Goal: Information Seeking & Learning: Learn about a topic

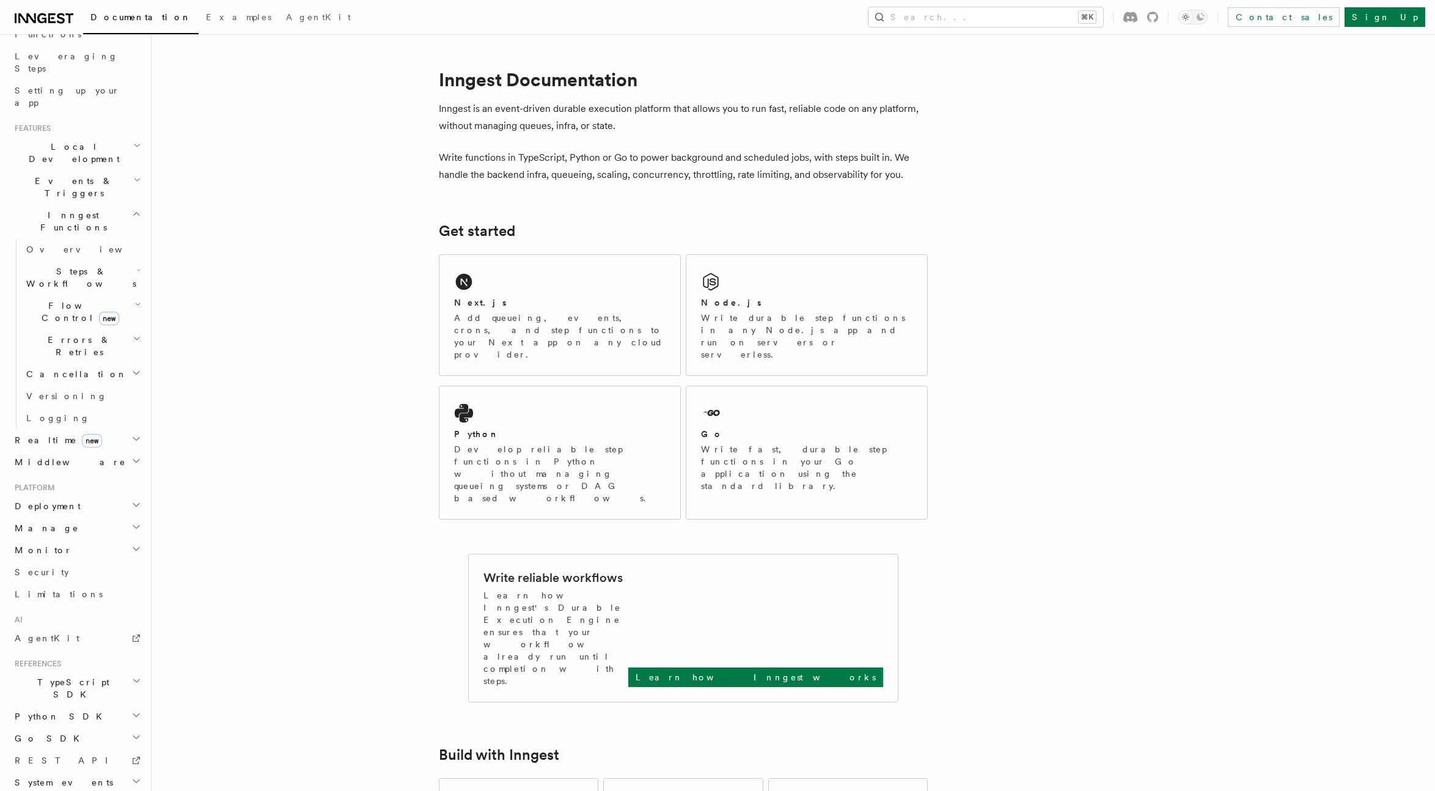
scroll to position [175, 0]
click at [40, 445] on span "Realtime new" at bounding box center [56, 451] width 92 height 12
click at [38, 445] on span "Realtime new" at bounding box center [56, 451] width 92 height 12
click at [48, 277] on span "Steps & Workflows" at bounding box center [78, 289] width 115 height 24
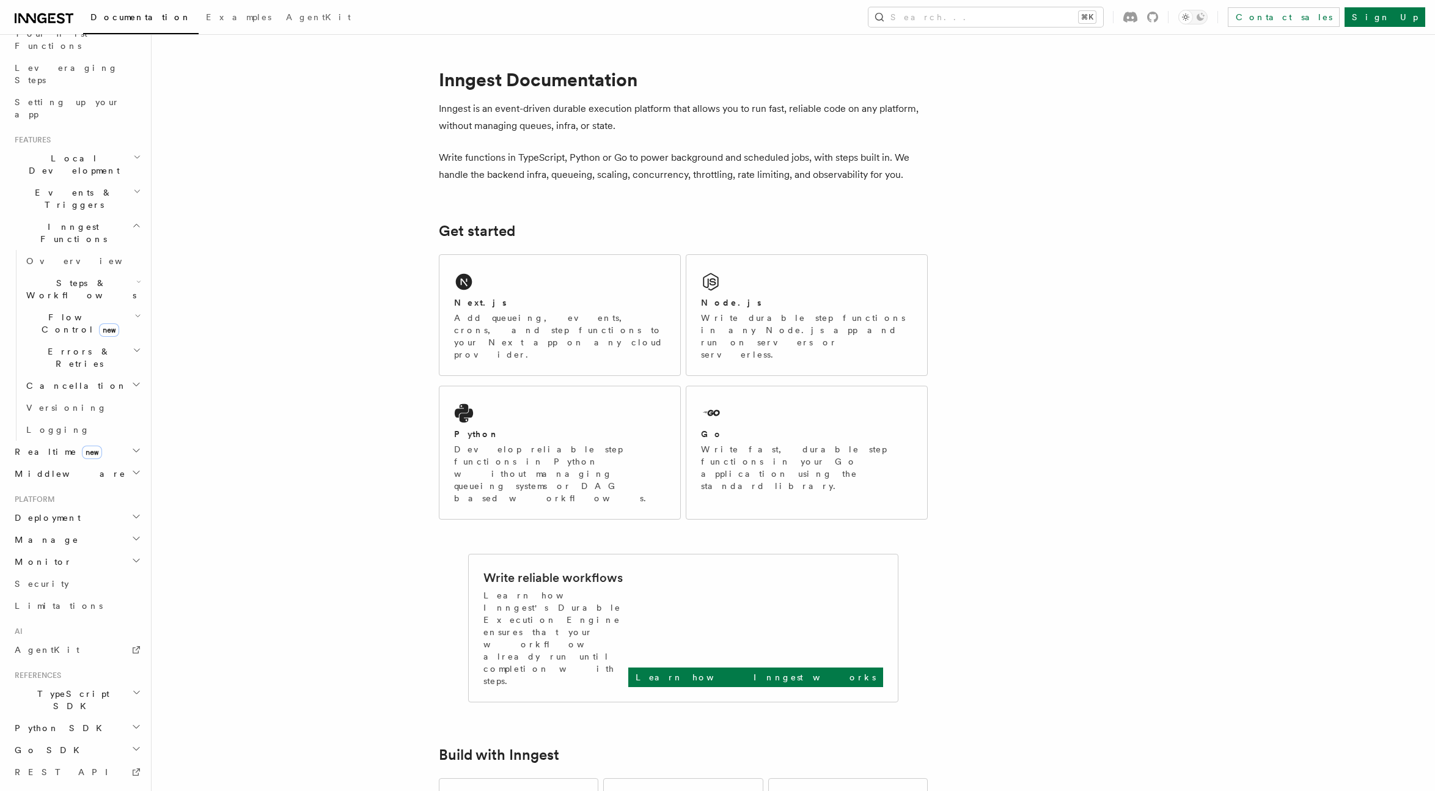
click at [53, 311] on span "Flow Control new" at bounding box center [77, 323] width 113 height 24
click at [55, 393] on span "Concurrency" at bounding box center [78, 398] width 81 height 10
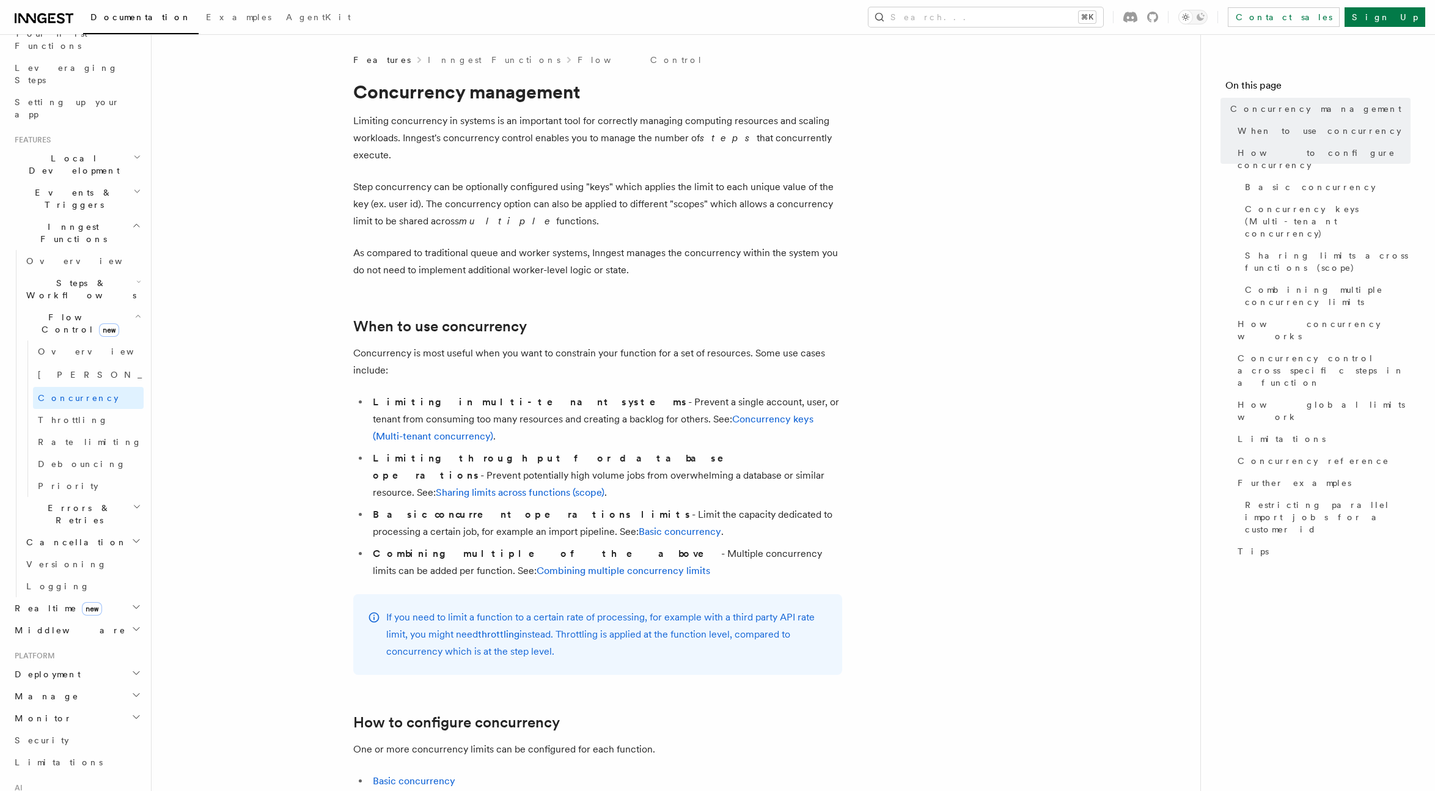
drag, startPoint x: 495, startPoint y: 137, endPoint x: 684, endPoint y: 138, distance: 188.8
click at [684, 138] on p "Limiting concurrency in systems is an important tool for correctly managing com…" at bounding box center [597, 137] width 489 height 51
drag, startPoint x: 658, startPoint y: 136, endPoint x: 401, endPoint y: 138, distance: 256.0
click at [401, 138] on p "Limiting concurrency in systems is an important tool for correctly managing com…" at bounding box center [597, 137] width 489 height 51
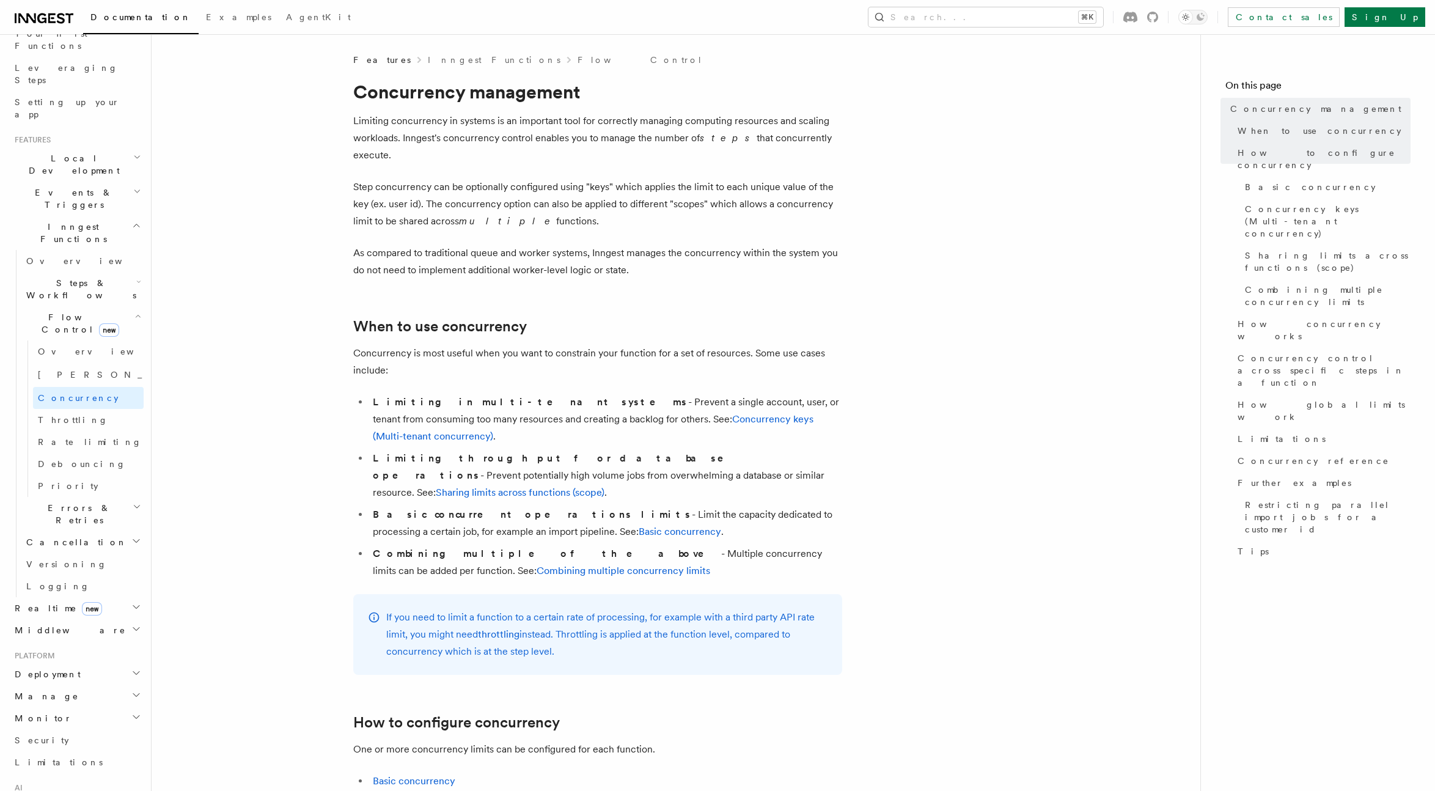
drag, startPoint x: 403, startPoint y: 138, endPoint x: 843, endPoint y: 138, distance: 440.0
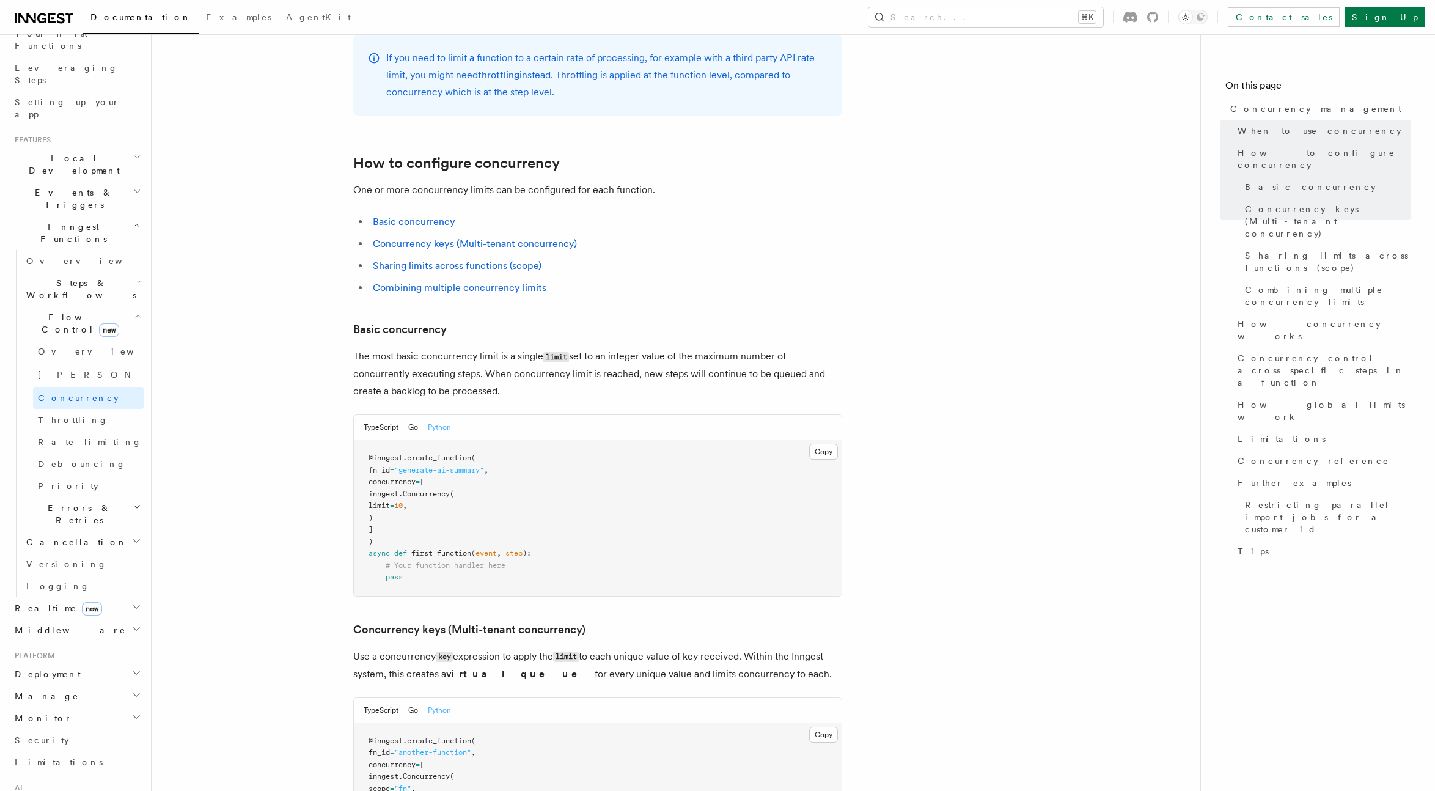
scroll to position [579, 0]
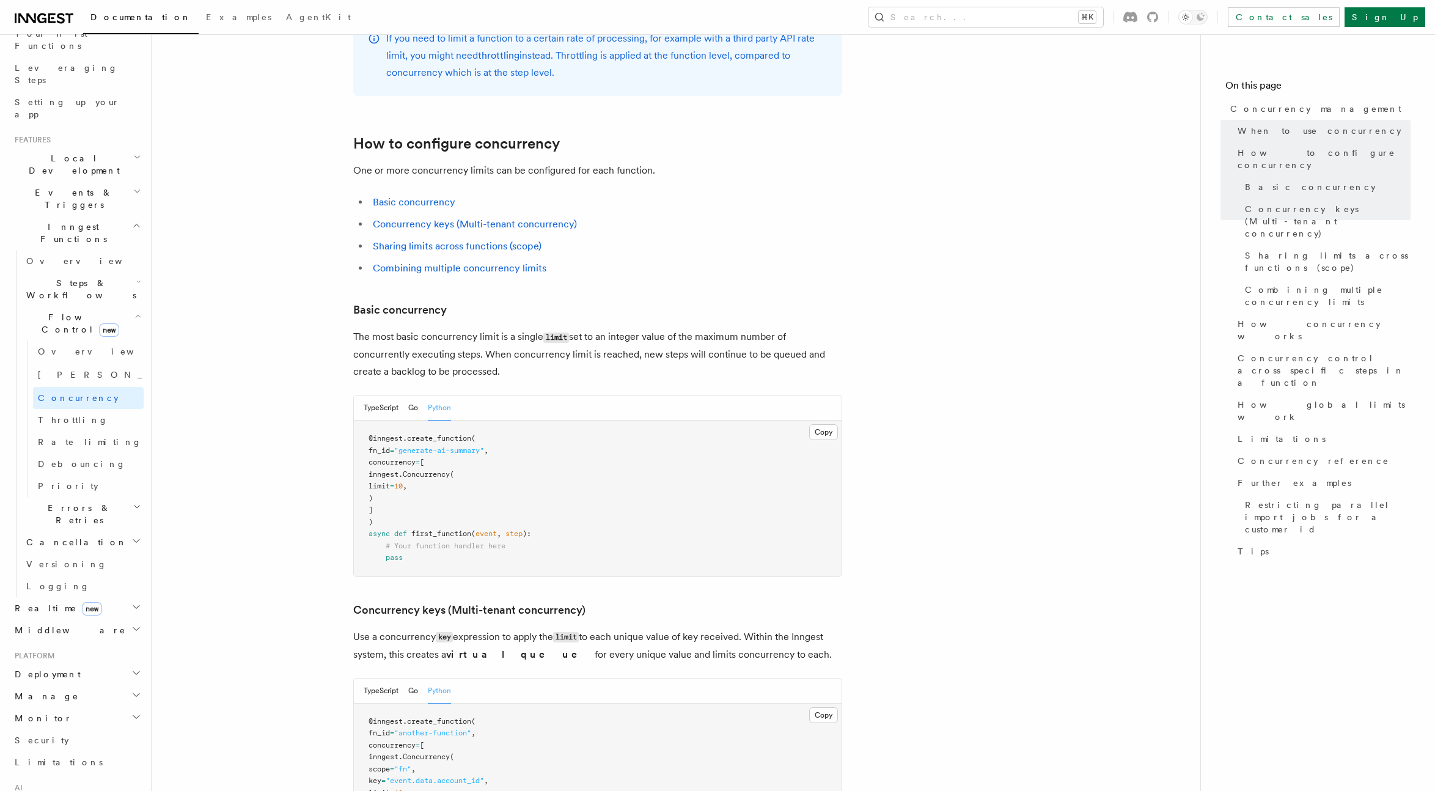
drag, startPoint x: 480, startPoint y: 320, endPoint x: 343, endPoint y: 290, distance: 140.0
click at [761, 328] on p "The most basic concurrency limit is a single limit set to an integer value of t…" at bounding box center [597, 354] width 489 height 52
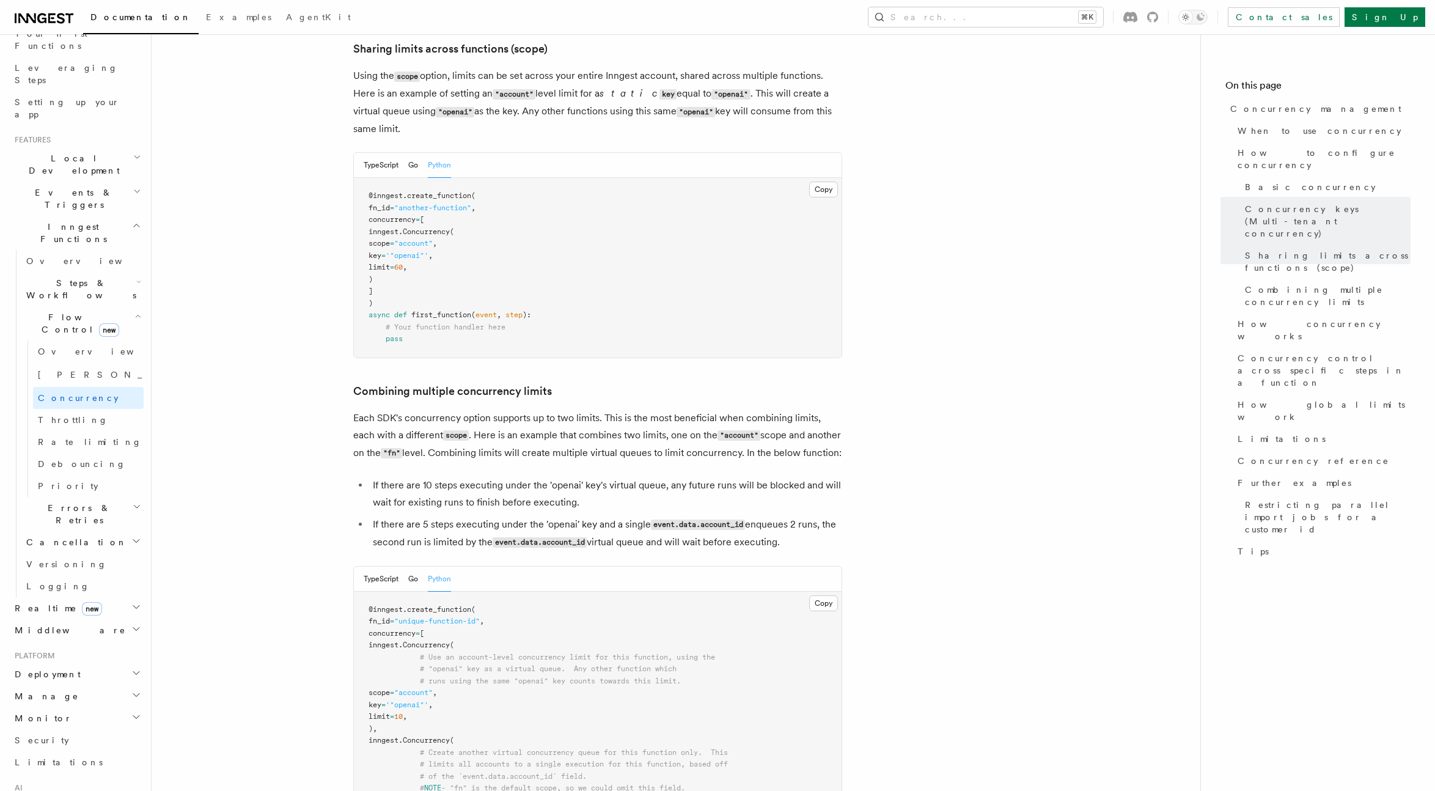
scroll to position [1624, 0]
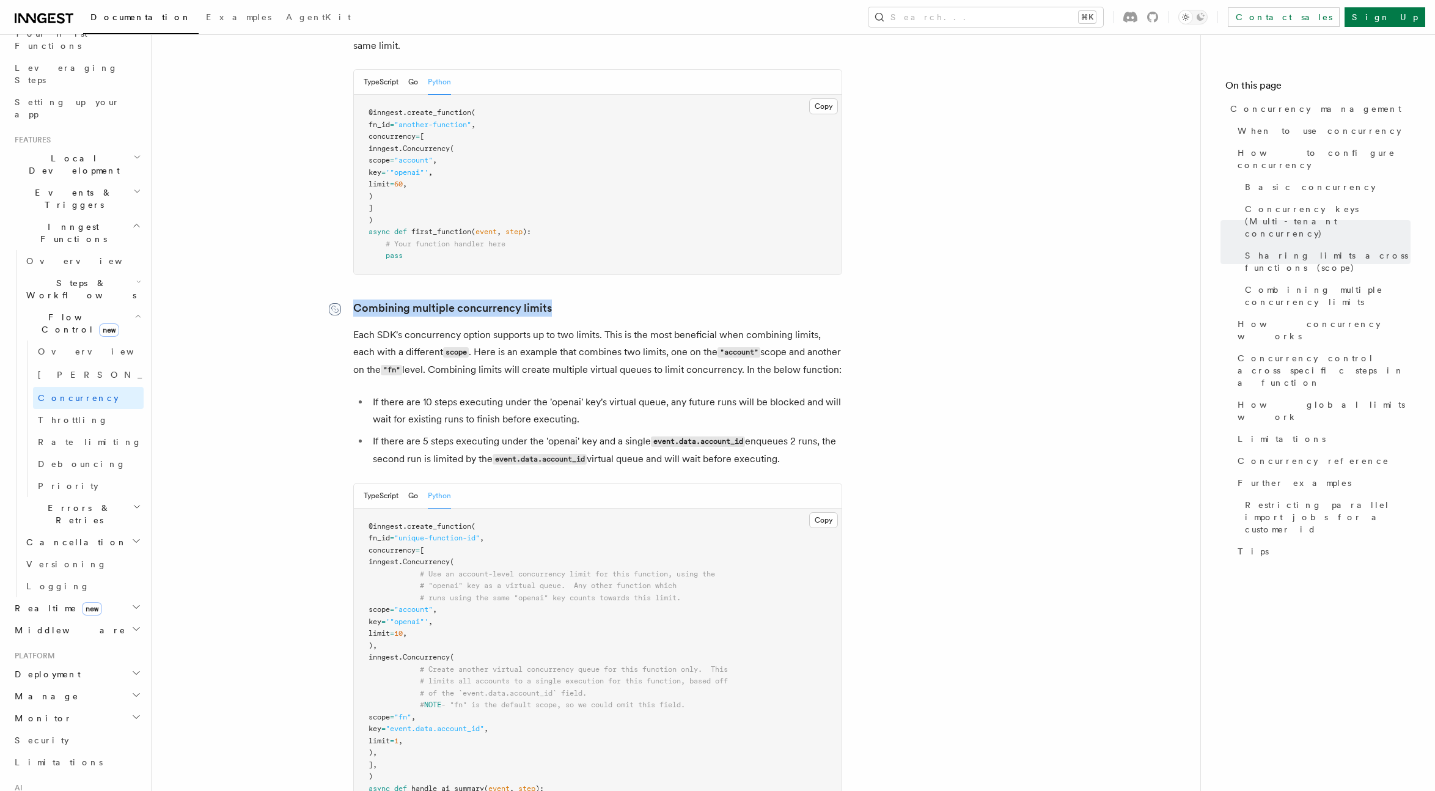
drag, startPoint x: 561, startPoint y: 254, endPoint x: 340, endPoint y: 255, distance: 221.2
click at [353, 299] on h3 "Combining multiple concurrency limits" at bounding box center [597, 307] width 489 height 17
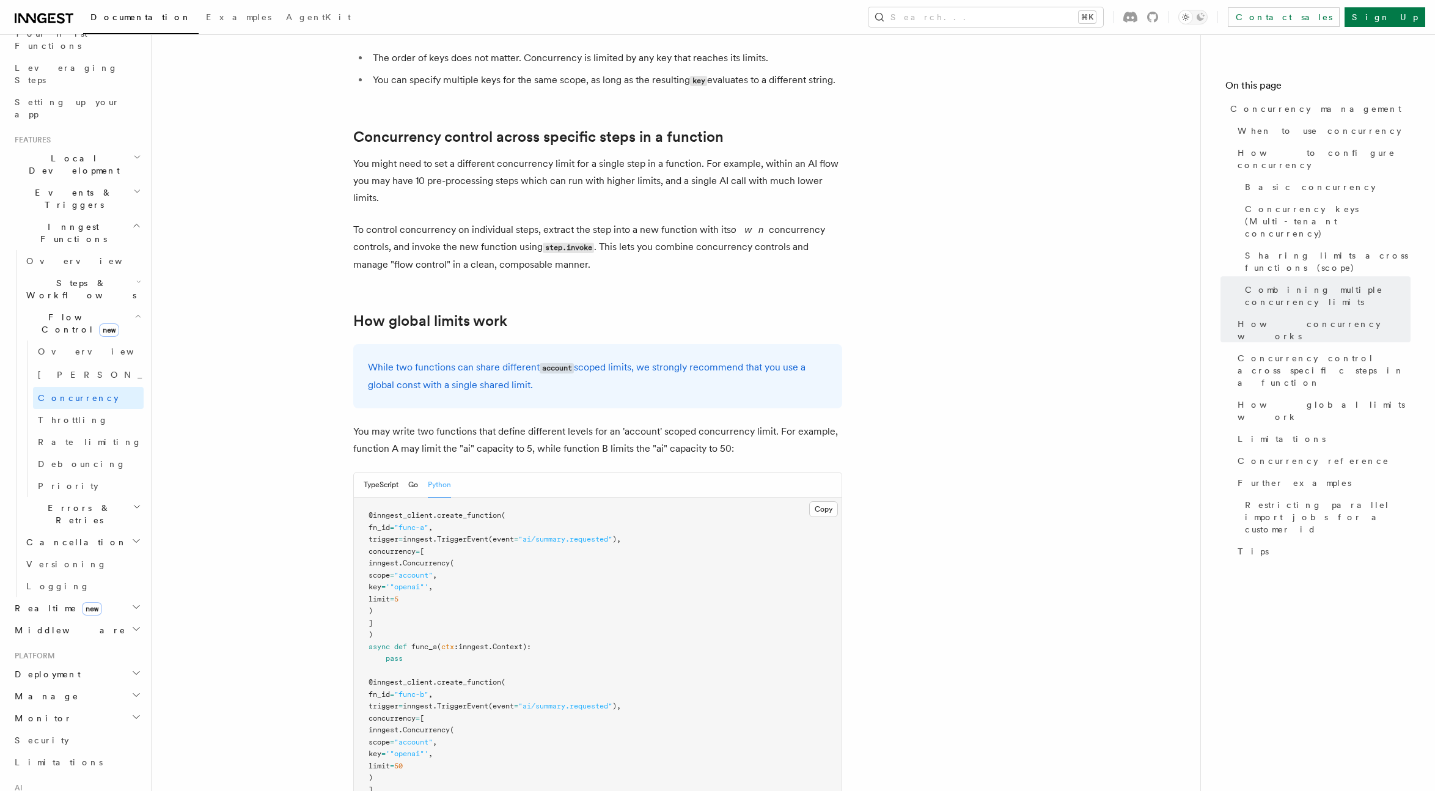
scroll to position [2939, 0]
